Goal: Information Seeking & Learning: Learn about a topic

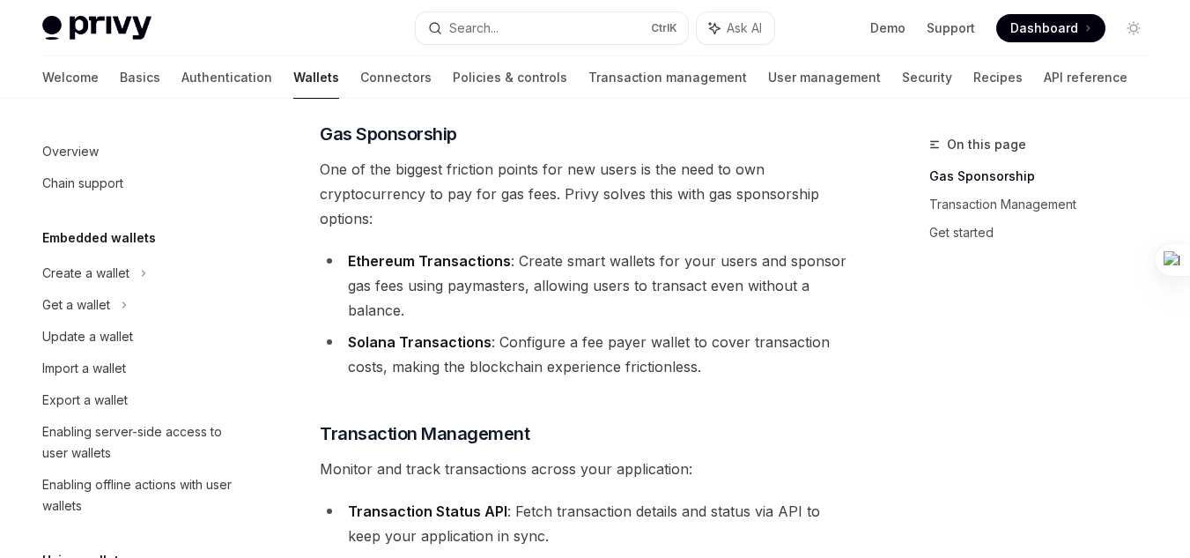
scroll to position [166, 0]
click at [580, 319] on li "Ethereum Transactions : Create smart wallets for your users and sponsor gas fee…" at bounding box center [584, 285] width 529 height 74
drag, startPoint x: 524, startPoint y: 284, endPoint x: 448, endPoint y: 285, distance: 75.8
click at [448, 285] on li "Ethereum Transactions : Create smart wallets for your users and sponsor gas fee…" at bounding box center [584, 285] width 529 height 74
copy li "paymasters"
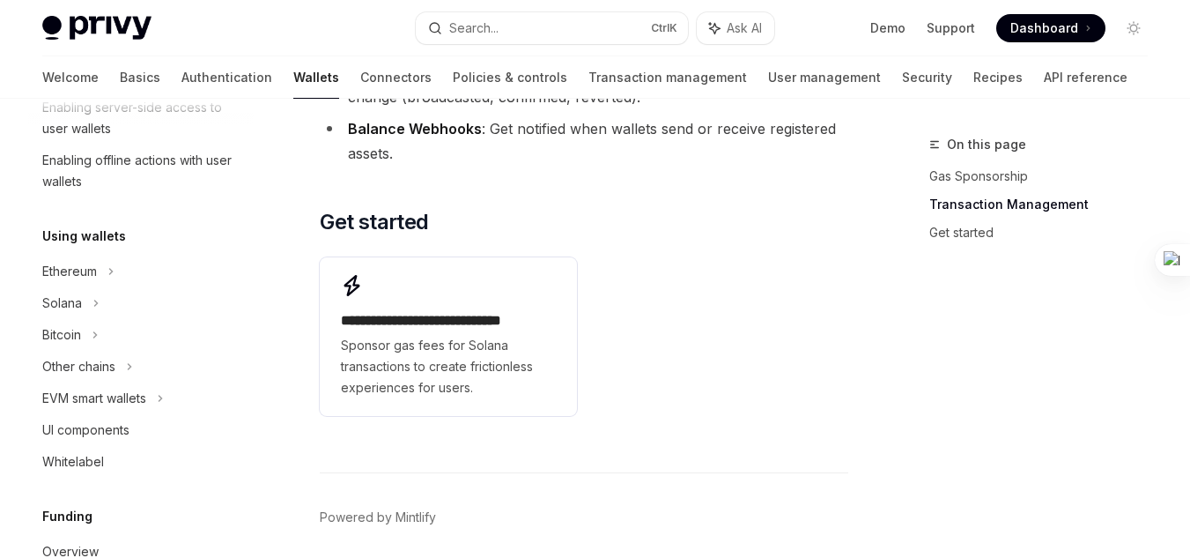
scroll to position [337, 0]
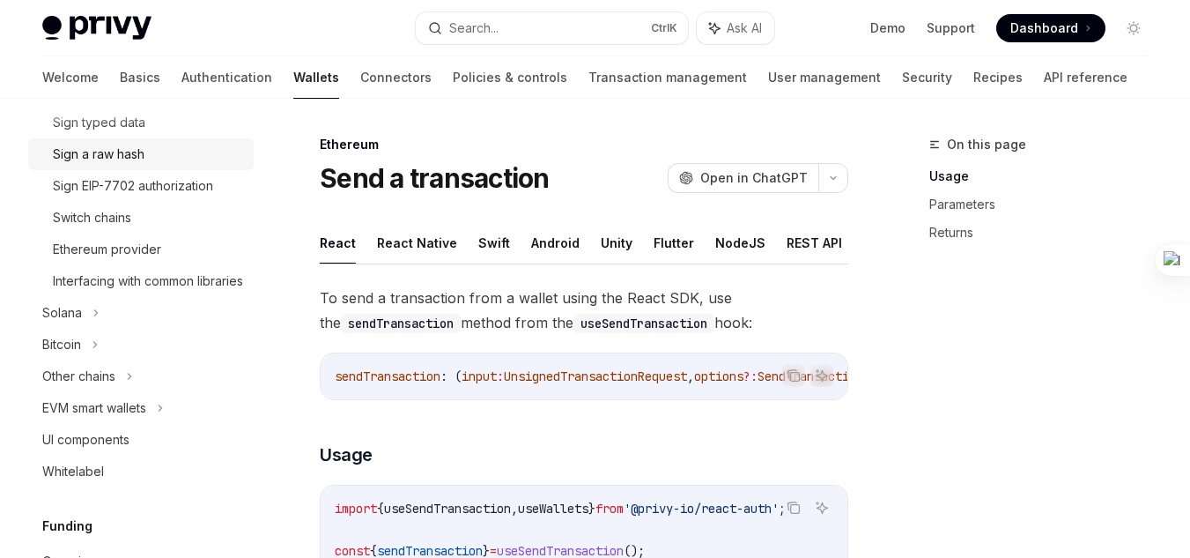
scroll to position [601, 0]
click at [146, 418] on div "EVM smart wallets" at bounding box center [94, 406] width 104 height 21
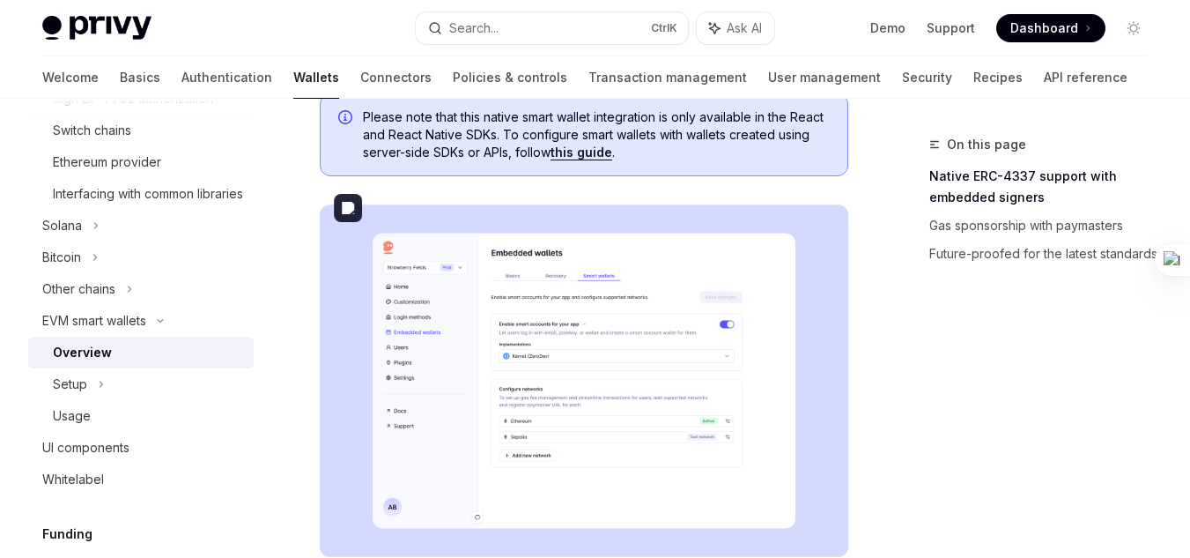
scroll to position [270, 0]
click at [136, 331] on div "EVM smart wallets" at bounding box center [94, 320] width 104 height 21
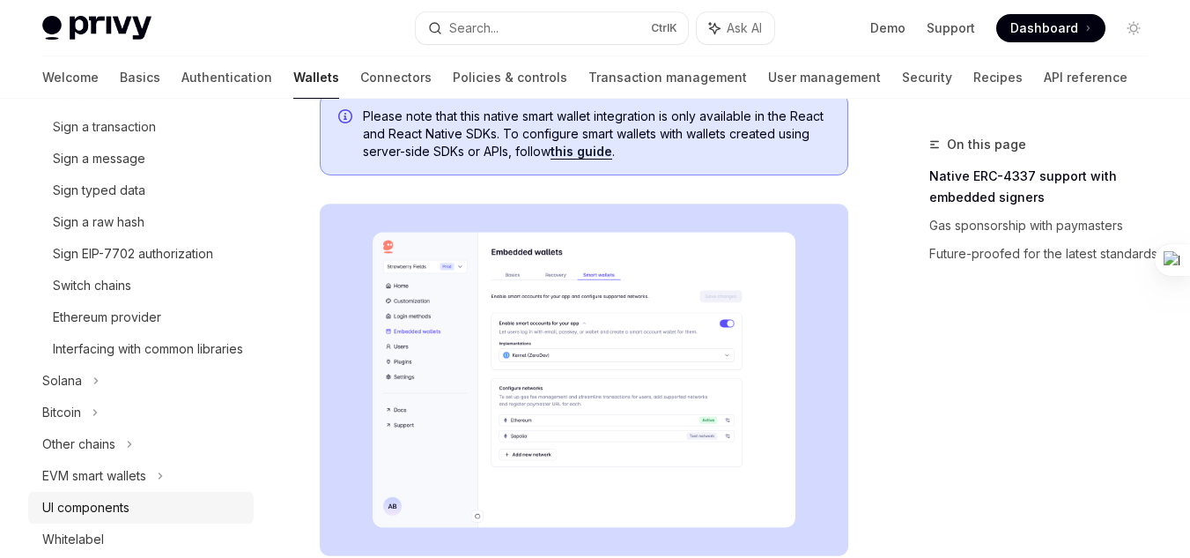
scroll to position [529, 0]
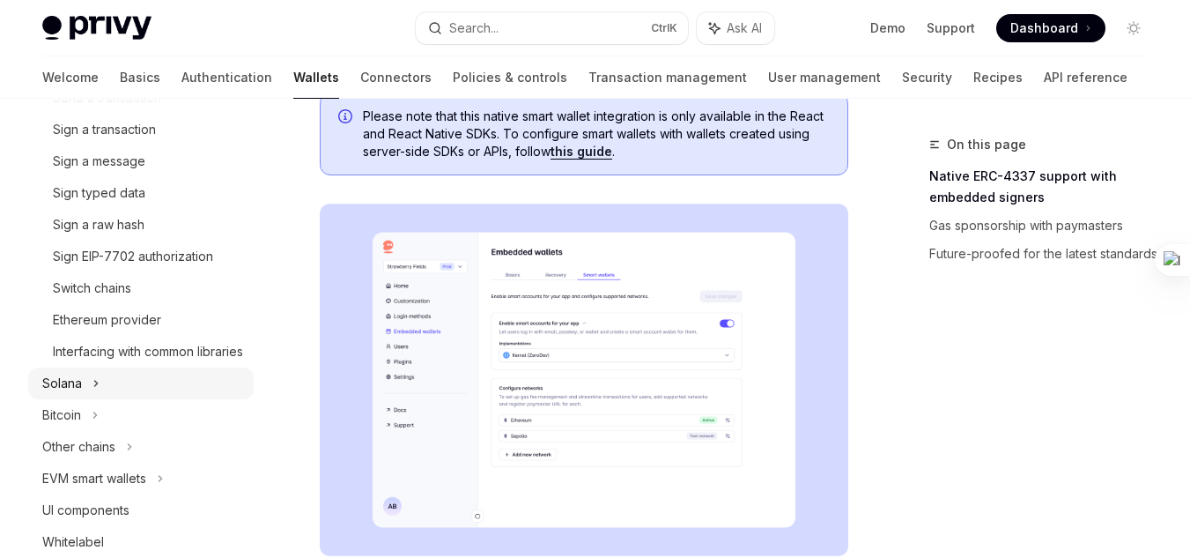
type textarea "*"
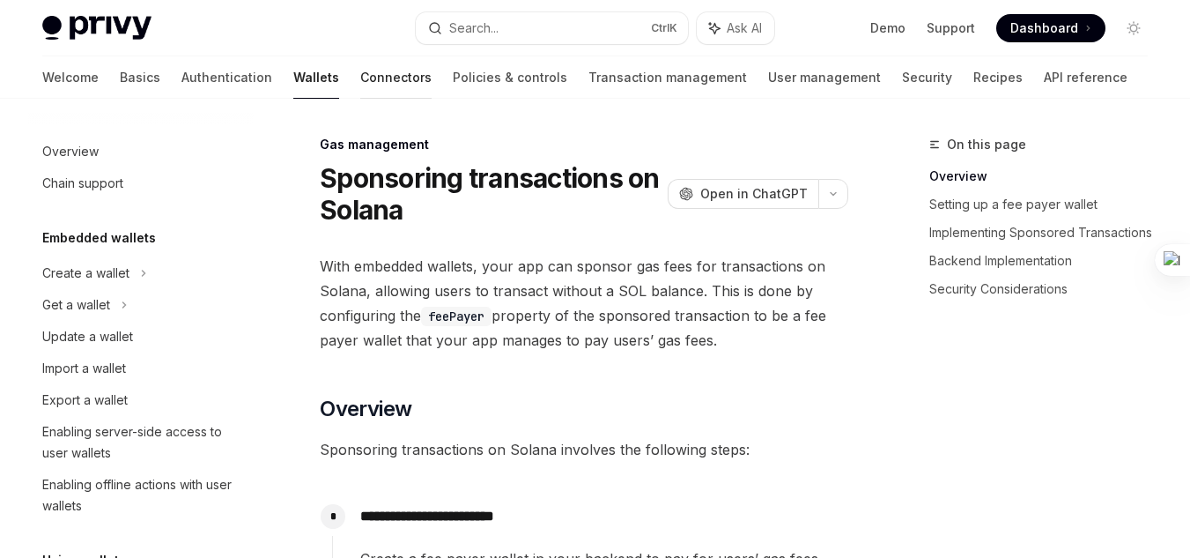
click at [360, 87] on link "Connectors" at bounding box center [395, 77] width 71 height 42
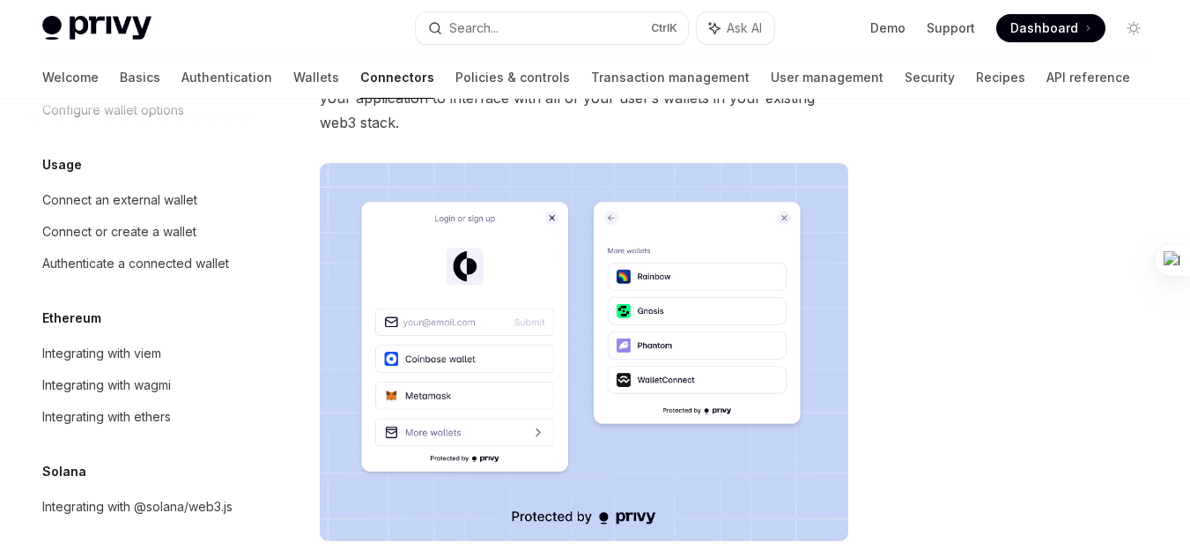
scroll to position [277, 0]
click at [591, 78] on link "Transaction management" at bounding box center [670, 77] width 159 height 42
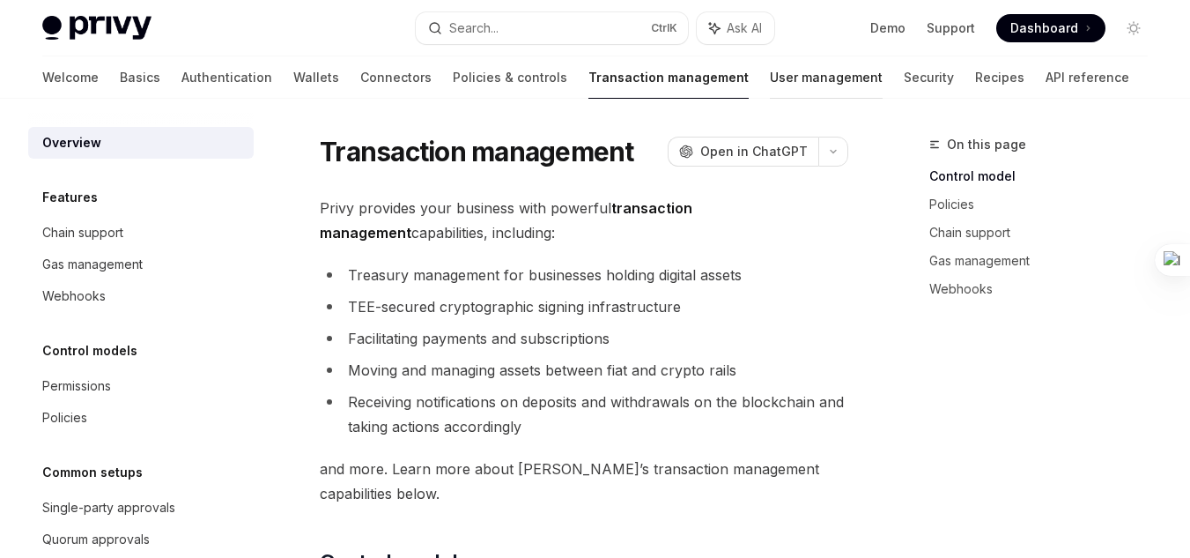
click at [770, 75] on link "User management" at bounding box center [826, 77] width 113 height 42
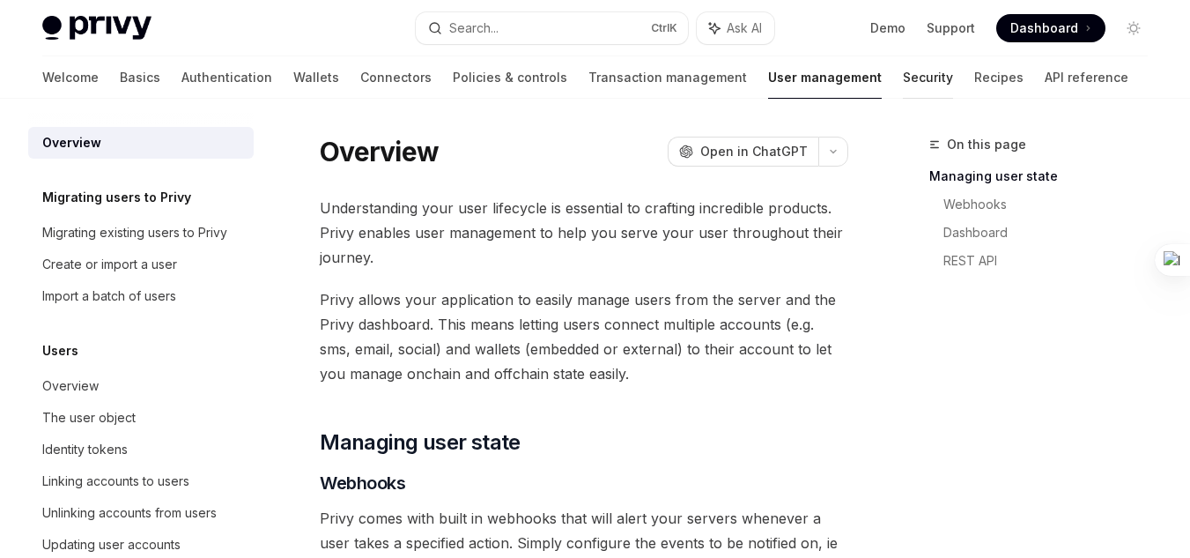
click at [903, 85] on link "Security" at bounding box center [928, 77] width 50 height 42
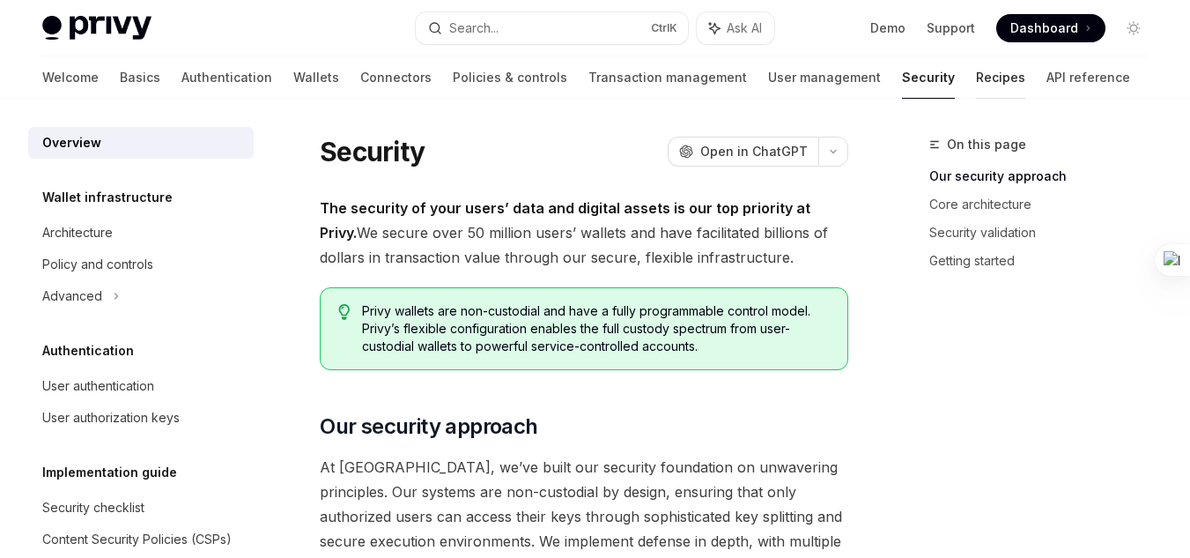
click at [976, 84] on link "Recipes" at bounding box center [1000, 77] width 49 height 42
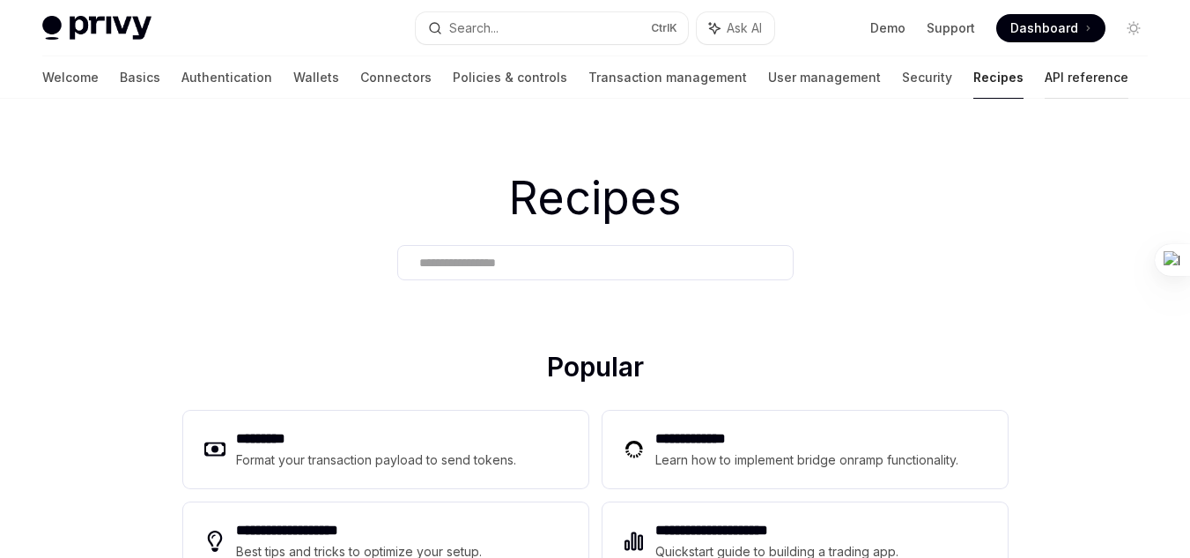
click at [1045, 76] on link "API reference" at bounding box center [1087, 77] width 84 height 42
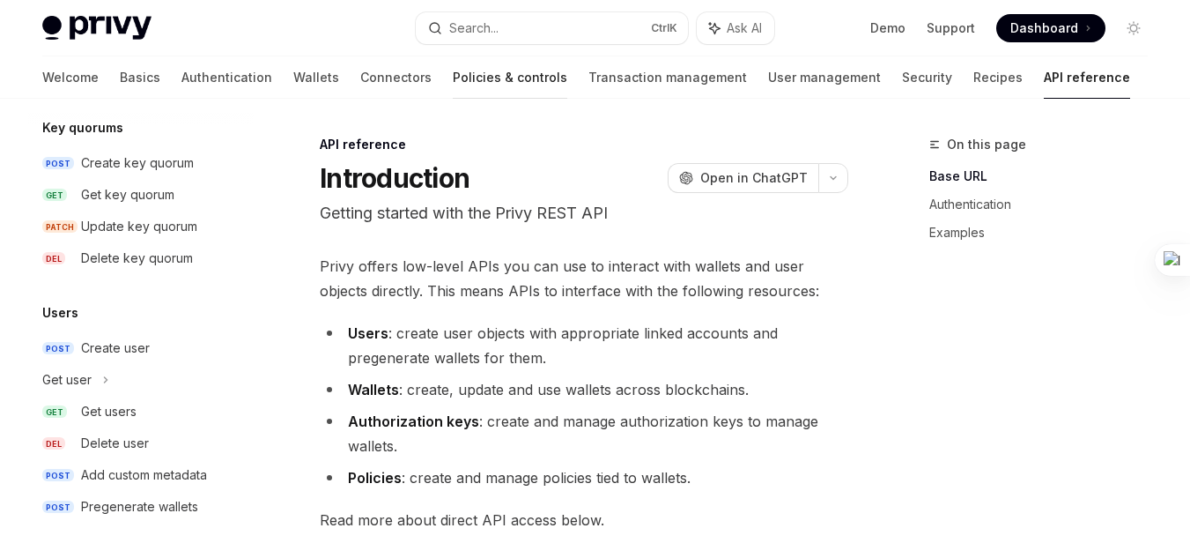
click at [453, 76] on link "Policies & controls" at bounding box center [510, 77] width 115 height 42
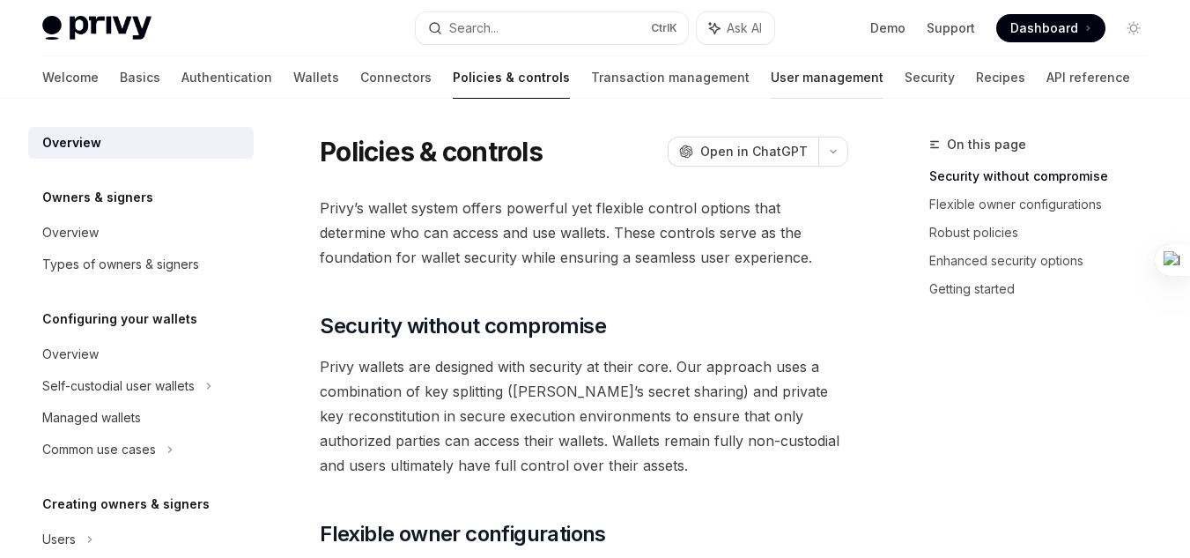
click at [771, 73] on link "User management" at bounding box center [827, 77] width 113 height 42
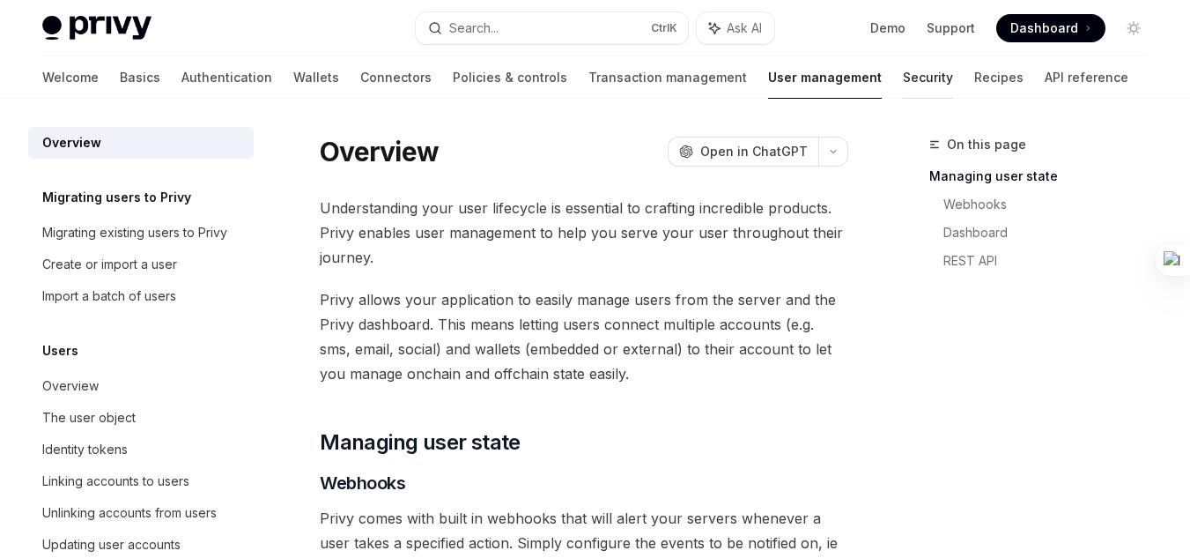
click at [903, 86] on link "Security" at bounding box center [928, 77] width 50 height 42
type textarea "*"
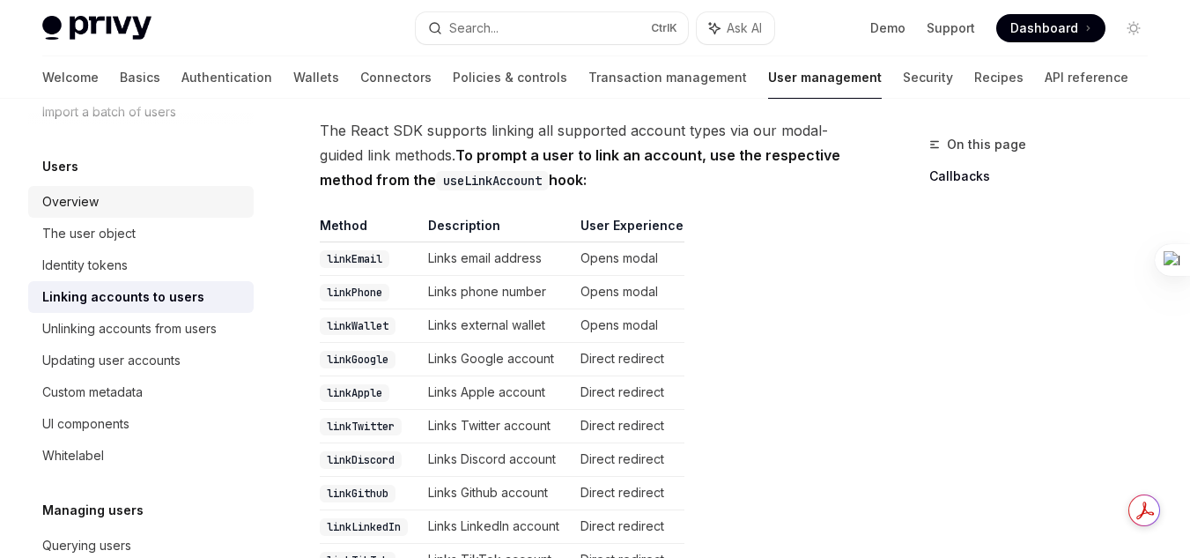
scroll to position [185, 0]
click at [160, 387] on div "Custom metadata" at bounding box center [142, 391] width 201 height 21
click at [105, 387] on div "Custom metadata" at bounding box center [92, 391] width 100 height 21
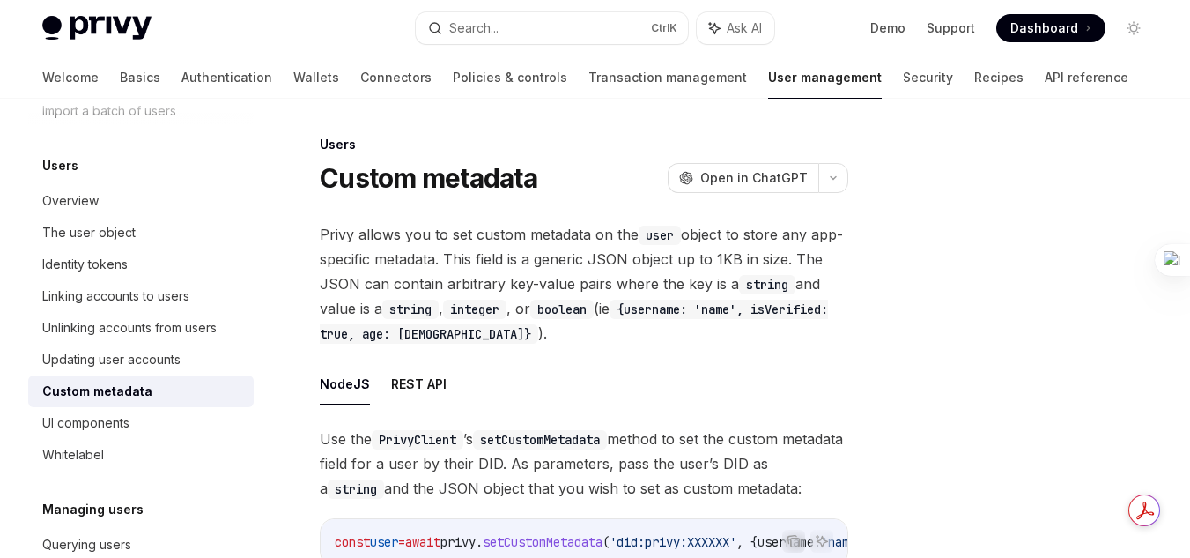
click at [66, 390] on div "Custom metadata" at bounding box center [97, 391] width 110 height 21
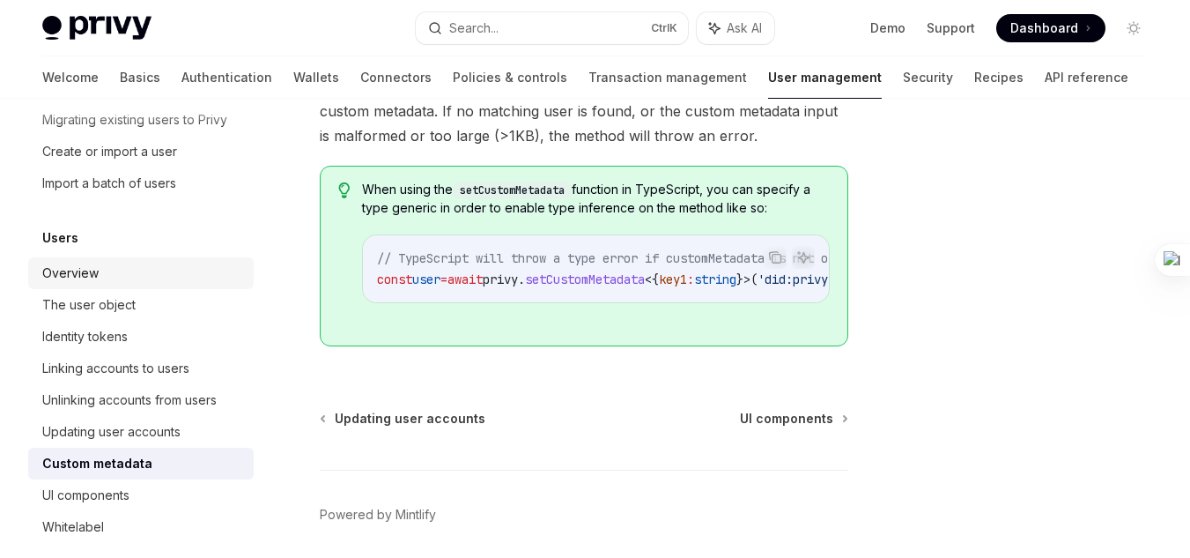
scroll to position [114, 0]
click at [88, 314] on div "The user object" at bounding box center [88, 303] width 93 height 21
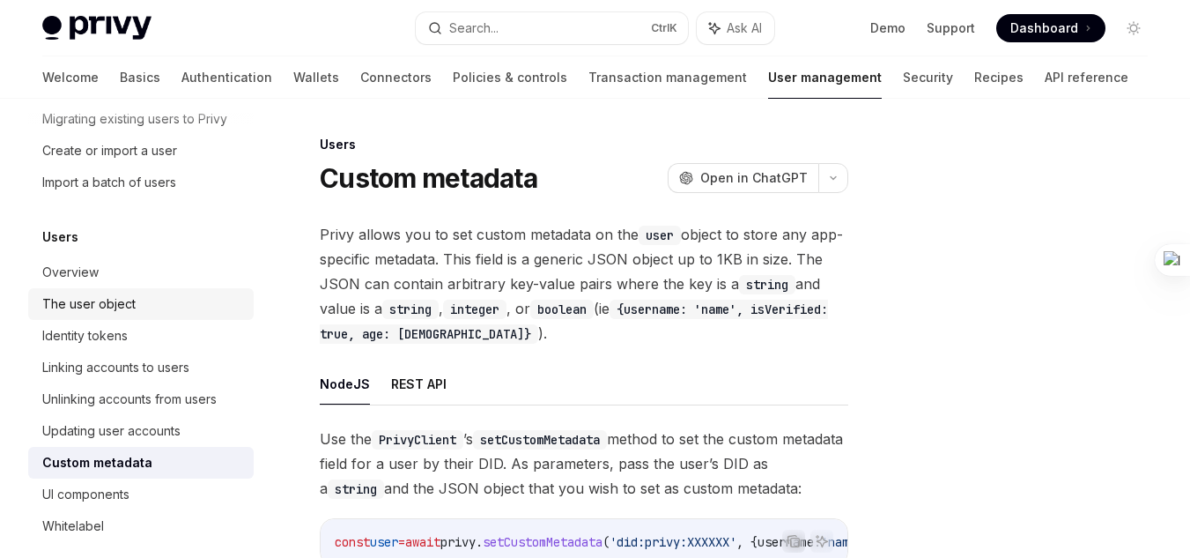
type textarea "*"
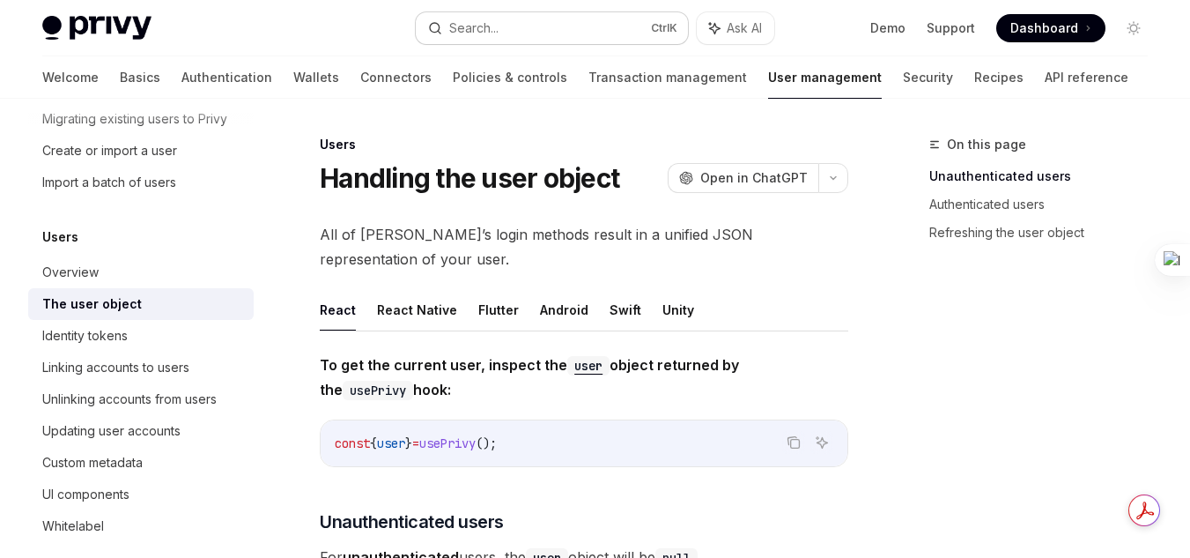
click at [496, 19] on div "Search..." at bounding box center [473, 28] width 49 height 21
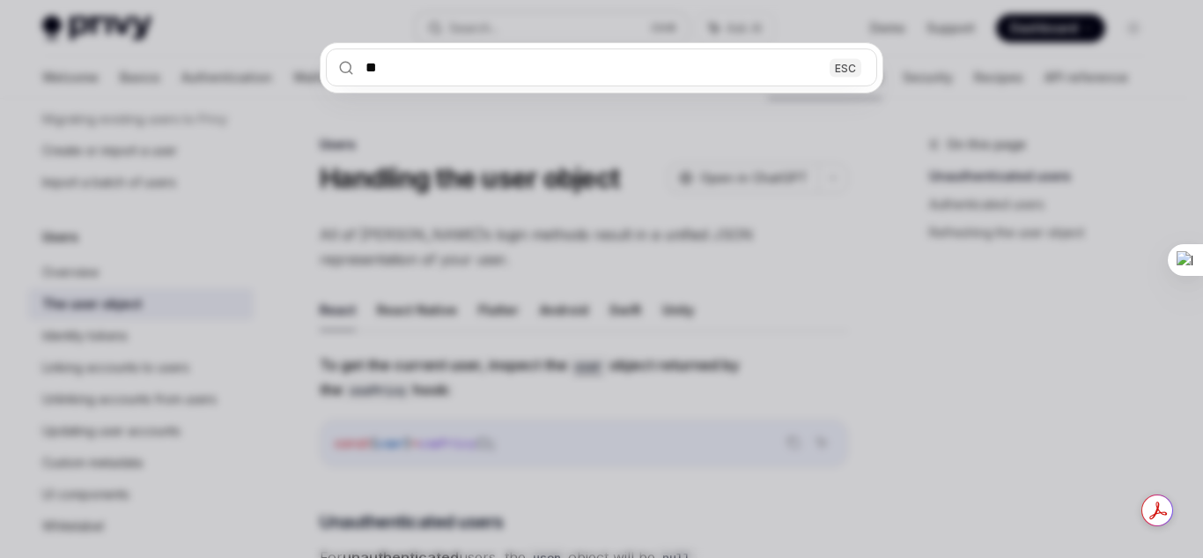
type input "***"
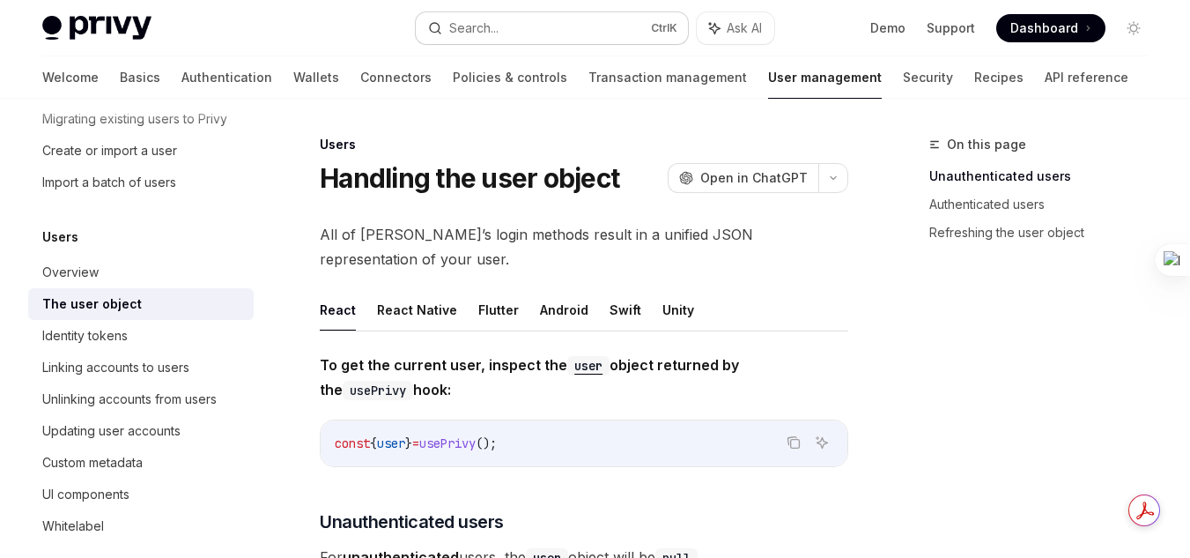
type textarea "*"
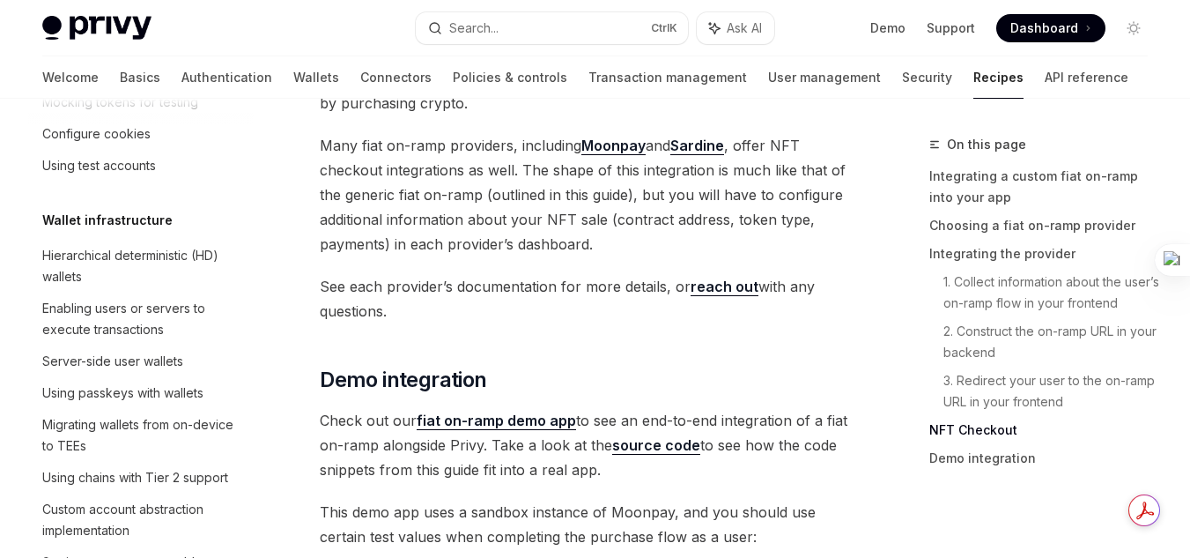
scroll to position [330, 0]
click at [484, 27] on div "Search..." at bounding box center [473, 28] width 49 height 21
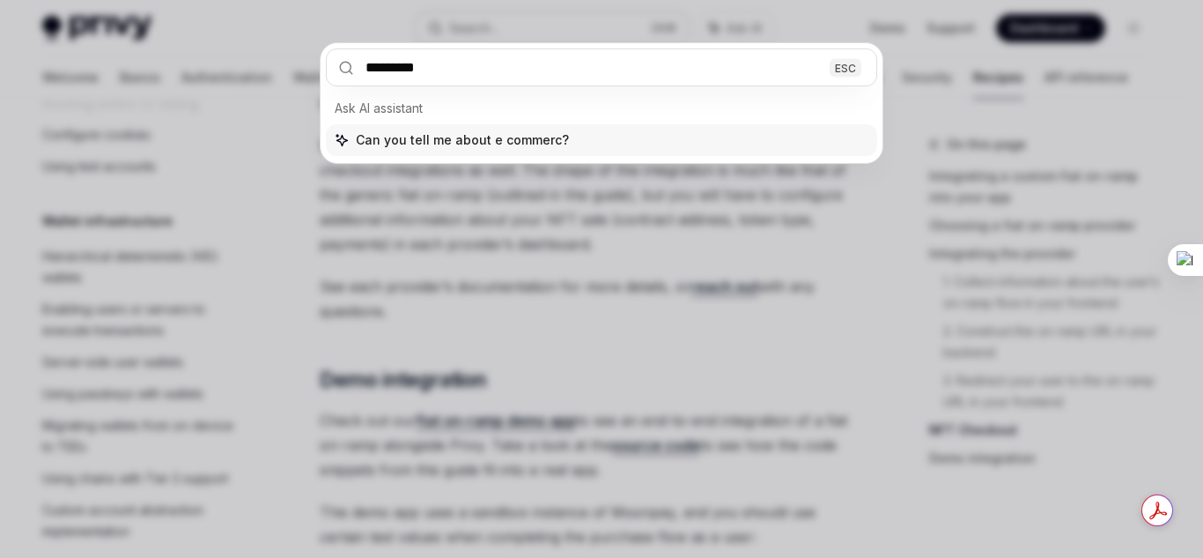
type input "**********"
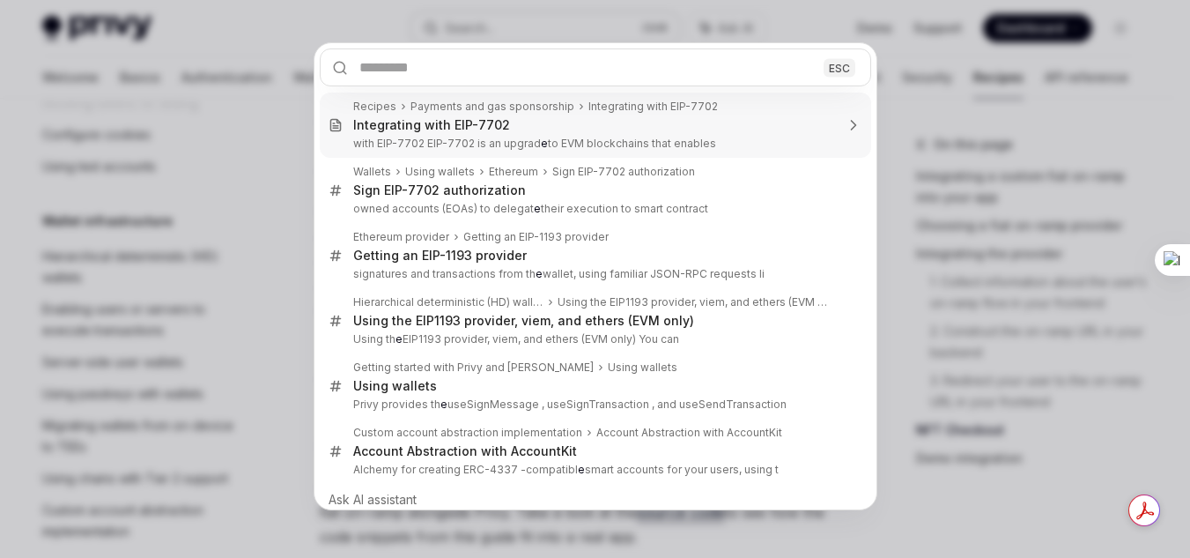
type textarea "*"
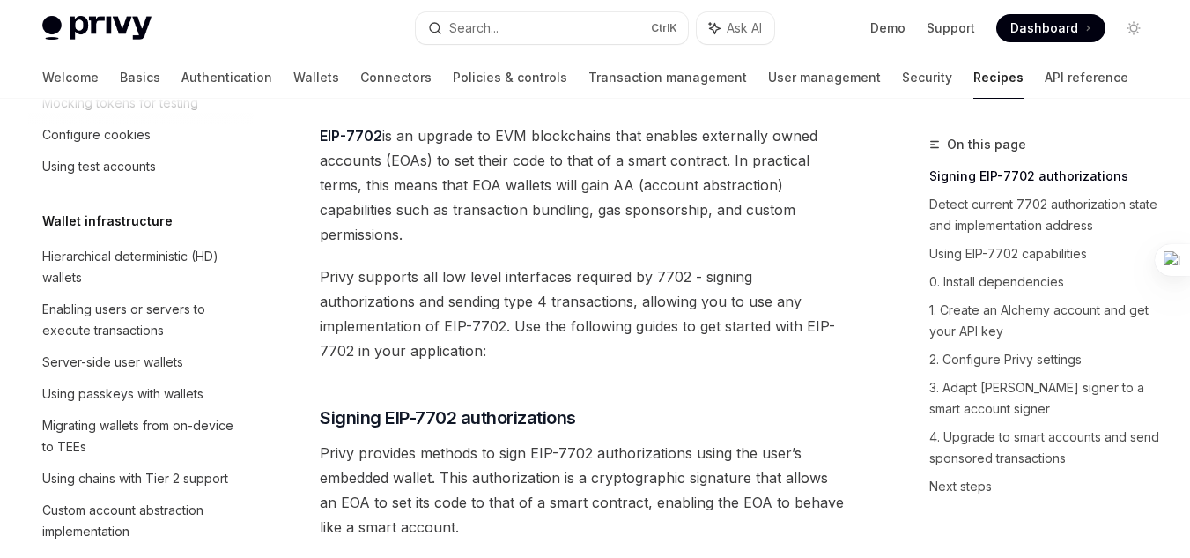
scroll to position [1580, 0]
